Goal: Task Accomplishment & Management: Use online tool/utility

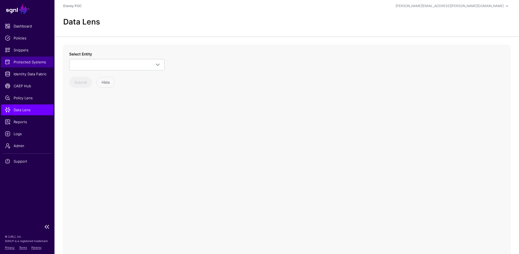
click at [19, 60] on span "Protected Systems" at bounding box center [27, 61] width 45 height 5
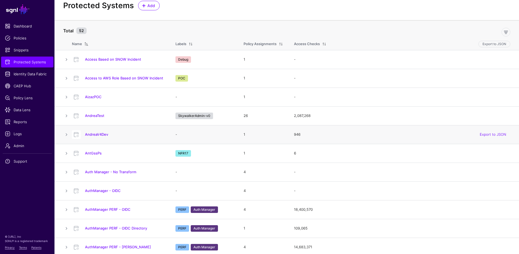
scroll to position [17, 0]
click at [94, 153] on link "AntGssPs" at bounding box center [93, 153] width 17 height 4
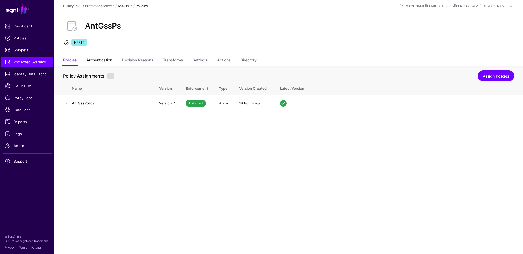
click at [104, 58] on link "Authentication" at bounding box center [99, 61] width 26 height 10
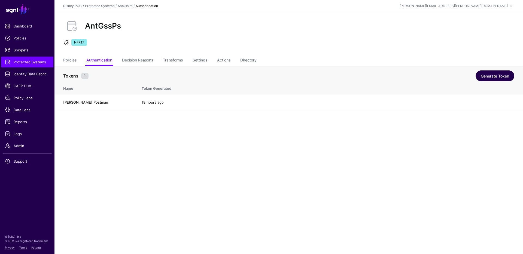
click at [496, 74] on link "Generate Token" at bounding box center [495, 76] width 39 height 11
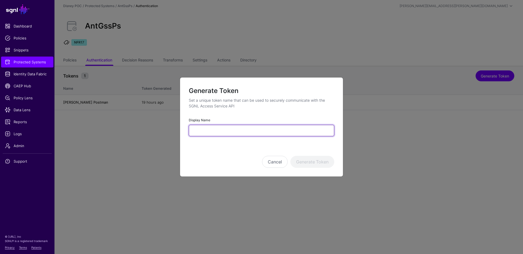
click at [241, 131] on input "Display Name" at bounding box center [261, 130] width 145 height 11
type input "**********"
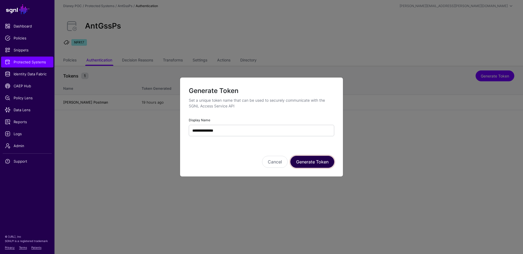
click at [323, 163] on button "Generate Token" at bounding box center [312, 162] width 44 height 12
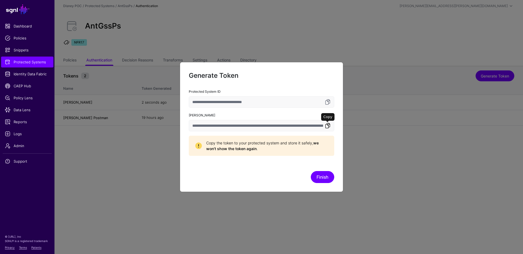
click at [326, 126] on link at bounding box center [327, 126] width 7 height 7
click at [325, 177] on button "Finish" at bounding box center [322, 177] width 23 height 12
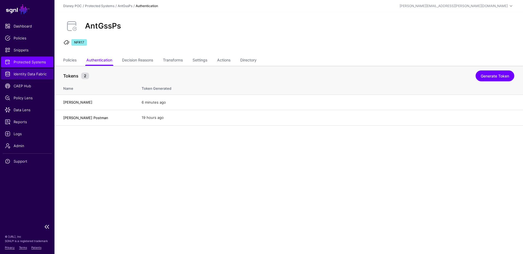
click at [31, 77] on link "Identity Data Fabric" at bounding box center [27, 74] width 52 height 11
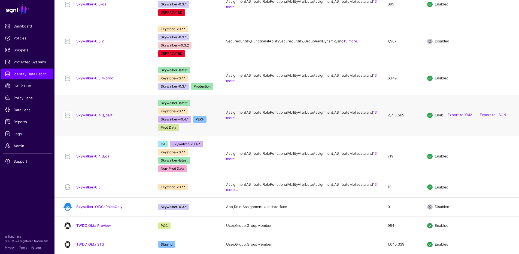
scroll to position [568, 0]
